Goal: Information Seeking & Learning: Learn about a topic

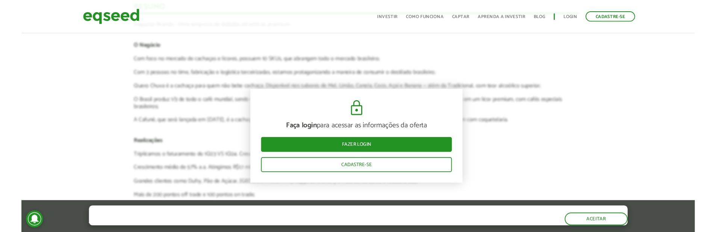
scroll to position [1206, 2]
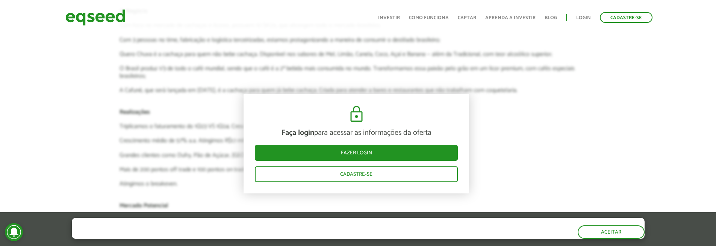
click at [410, 101] on div "Faça login para acessar as informações da oferta Fazer login Cadastre-se" at bounding box center [357, 144] width 226 height 100
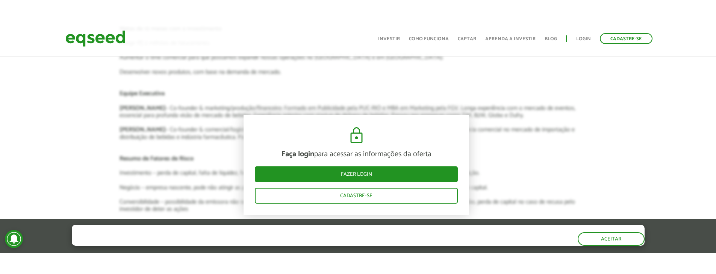
scroll to position [1282, 2]
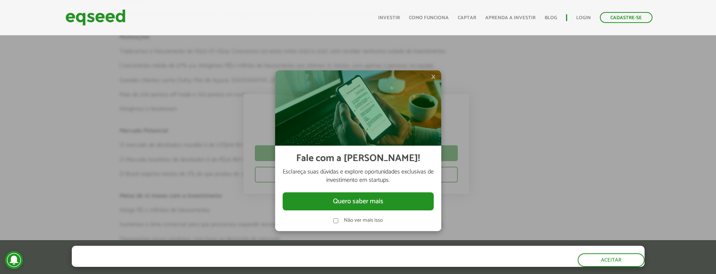
click at [433, 76] on span "×" at bounding box center [433, 76] width 5 height 9
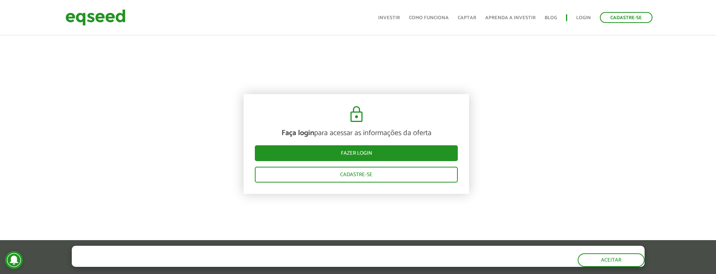
scroll to position [906, 2]
click at [355, 122] on img at bounding box center [356, 114] width 18 height 18
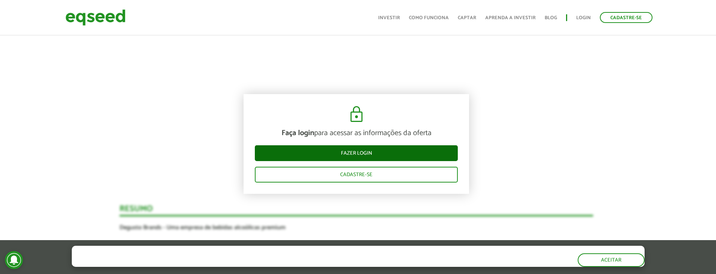
scroll to position [1018, 2]
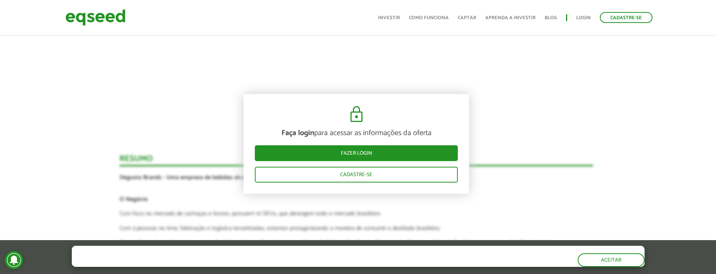
click at [307, 162] on div "Faça login para acessar as informações da oferta Fazer login Cadastre-se" at bounding box center [357, 144] width 226 height 100
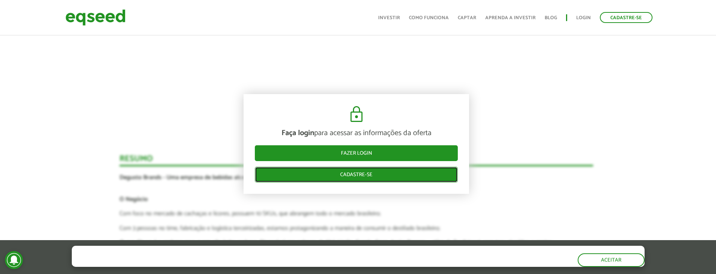
click at [304, 170] on link "Cadastre-se" at bounding box center [356, 175] width 203 height 16
